Goal: Information Seeking & Learning: Learn about a topic

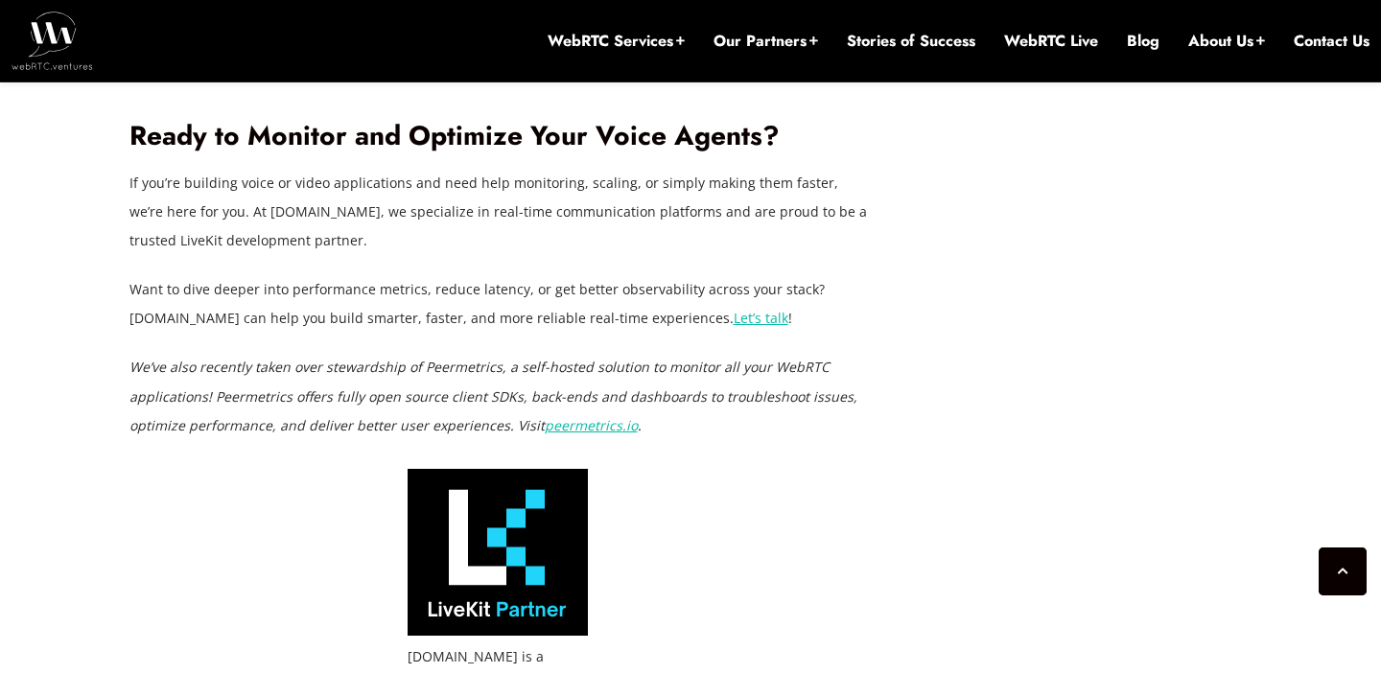
scroll to position [5713, 0]
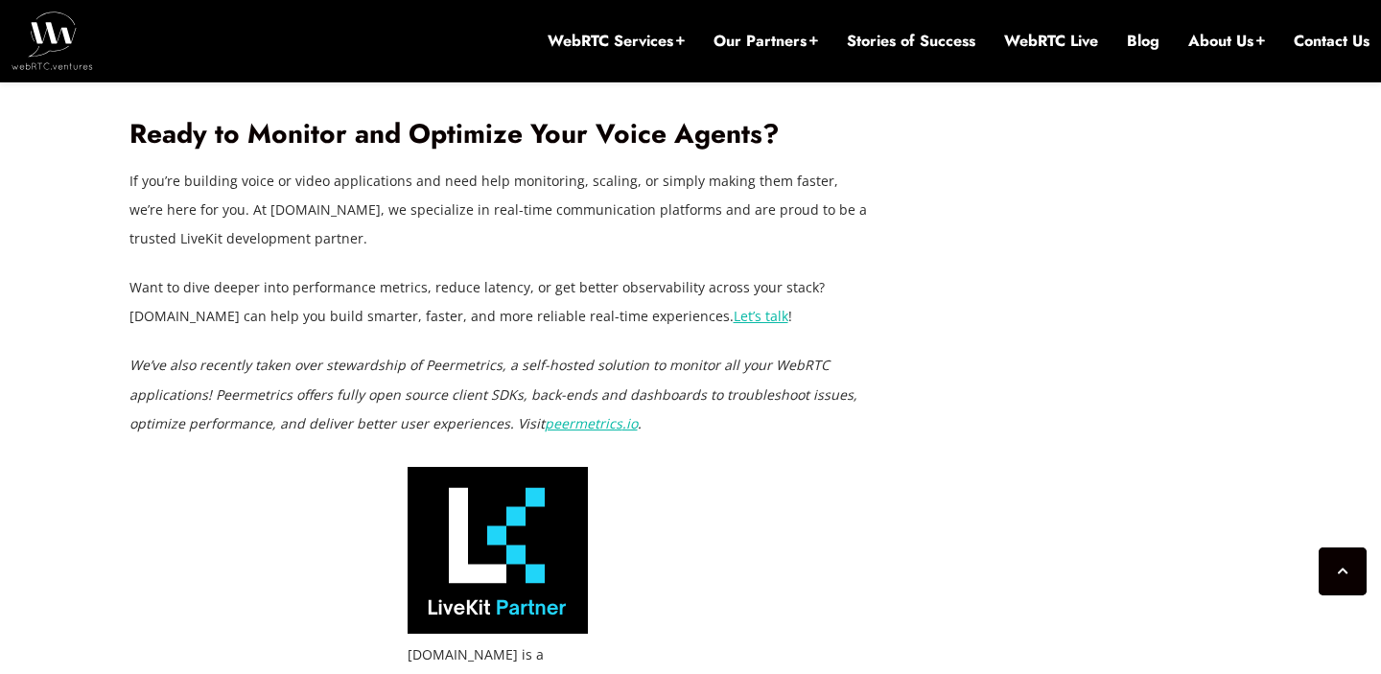
click at [493, 285] on p "Want to dive deeper into performance metrics, reduce latency, or get better obs…" at bounding box center [498, 302] width 738 height 58
click at [631, 285] on p "Want to dive deeper into performance metrics, reduce latency, or get better obs…" at bounding box center [498, 302] width 738 height 58
click at [412, 321] on p "Want to dive deeper into performance metrics, reduce latency, or get better obs…" at bounding box center [498, 302] width 738 height 58
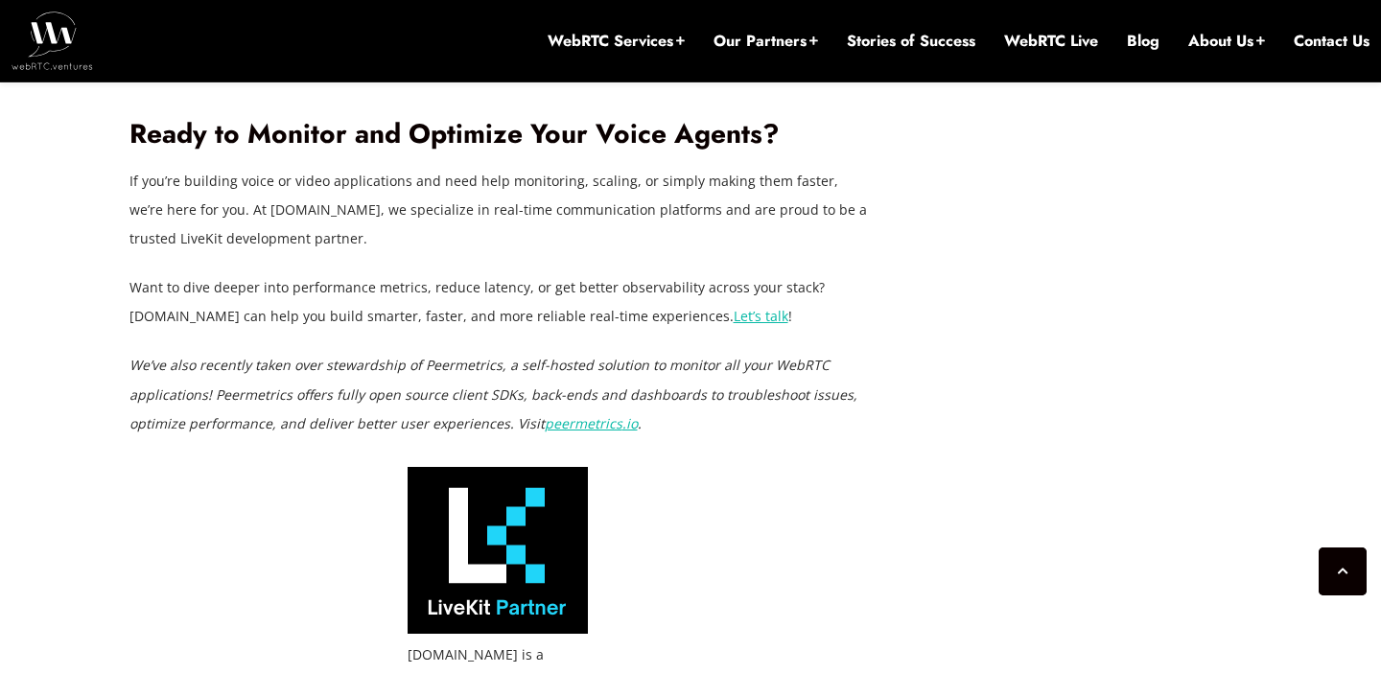
click at [412, 321] on p "Want to dive deeper into performance metrics, reduce latency, or get better obs…" at bounding box center [498, 302] width 738 height 58
click at [407, 396] on em "We’ve also recently taken over stewardship of Peermetrics, a self-hosted soluti…" at bounding box center [493, 394] width 728 height 76
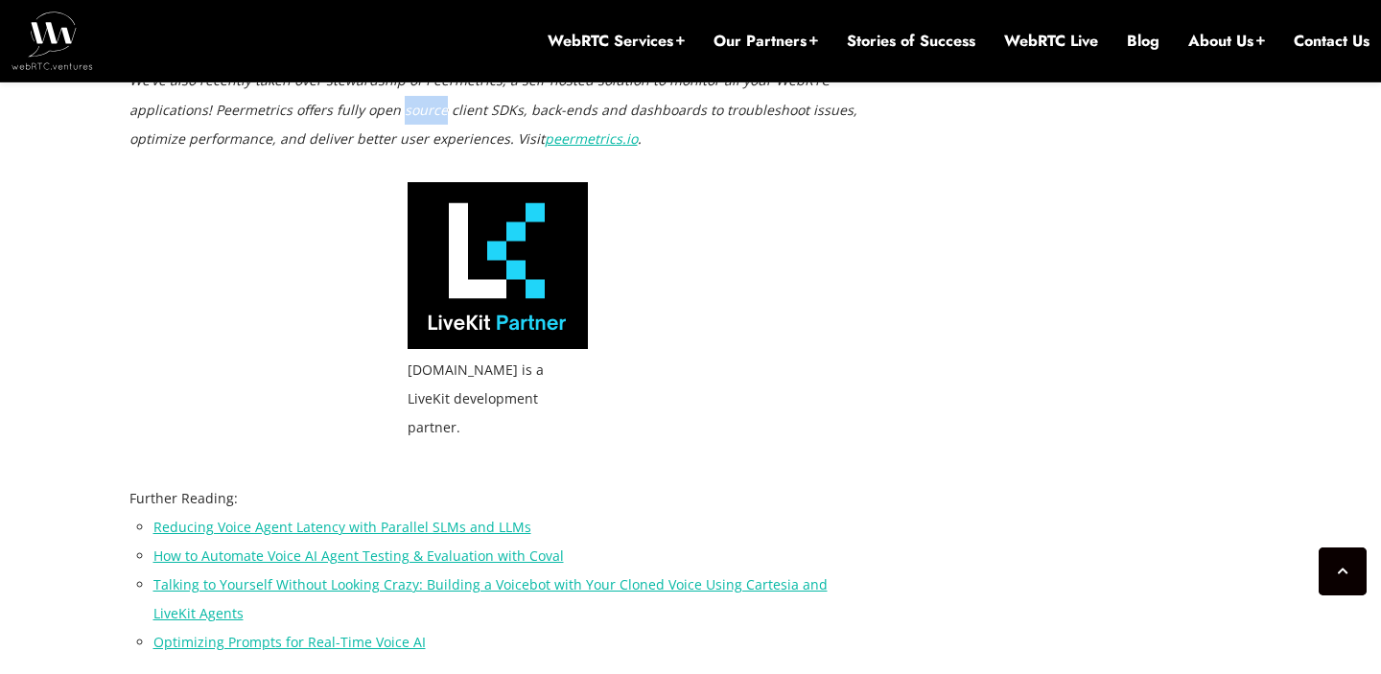
scroll to position [5992, 0]
